Goal: Check status: Check status

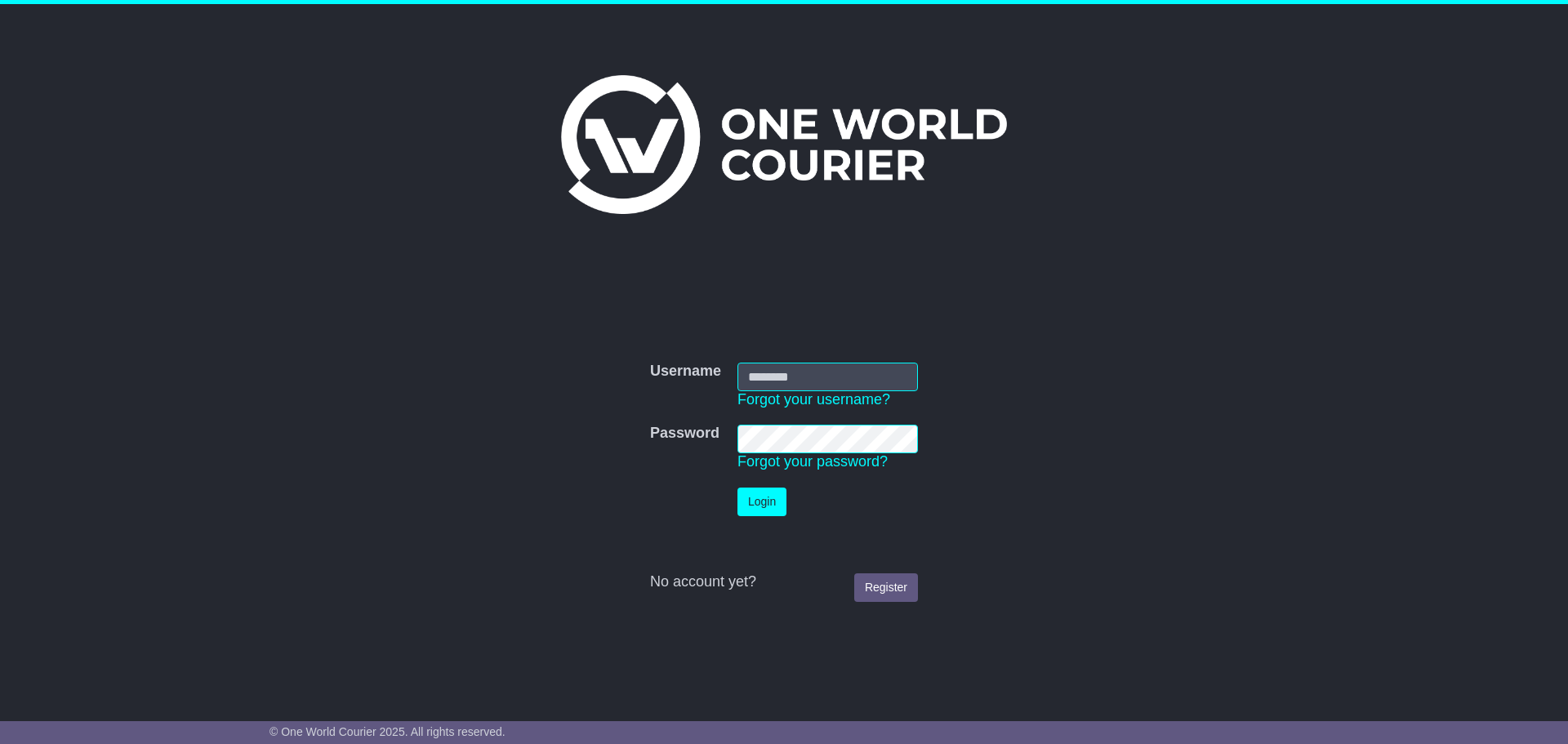
type input "**********"
click at [758, 505] on button "Login" at bounding box center [762, 502] width 49 height 28
